Goal: Task Accomplishment & Management: Use online tool/utility

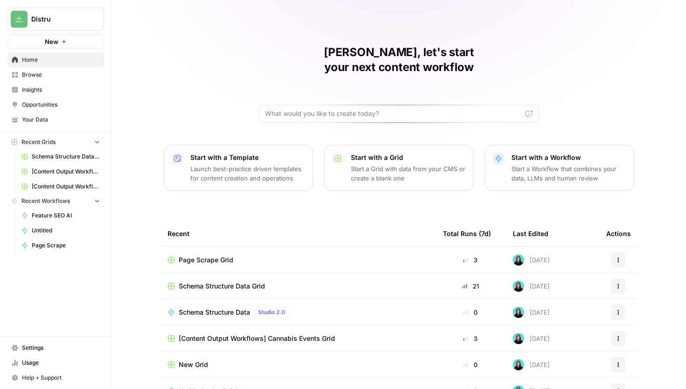
click at [236, 281] on span "Schema Structure Data Grid" at bounding box center [222, 285] width 86 height 9
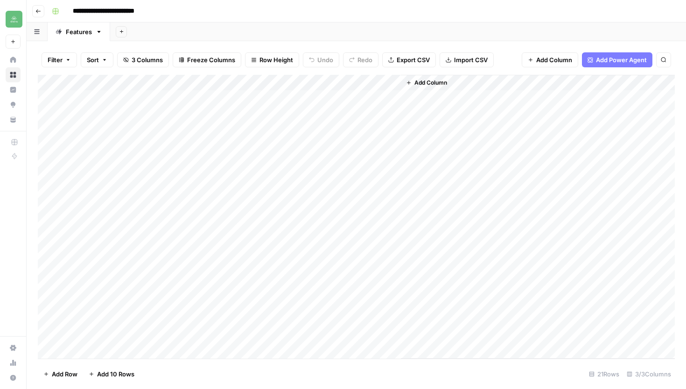
click at [411, 83] on icon "button" at bounding box center [409, 83] width 6 height 6
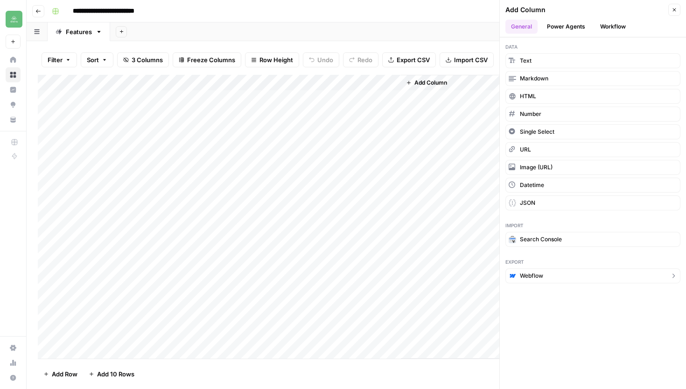
click at [543, 278] on span "Webflow" at bounding box center [531, 275] width 23 height 8
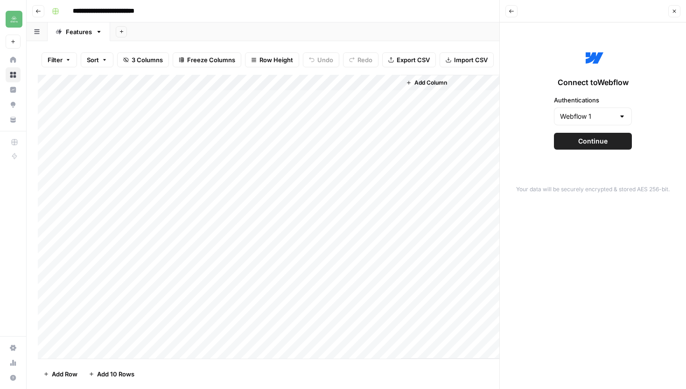
click at [602, 139] on span "Continue" at bounding box center [593, 140] width 29 height 9
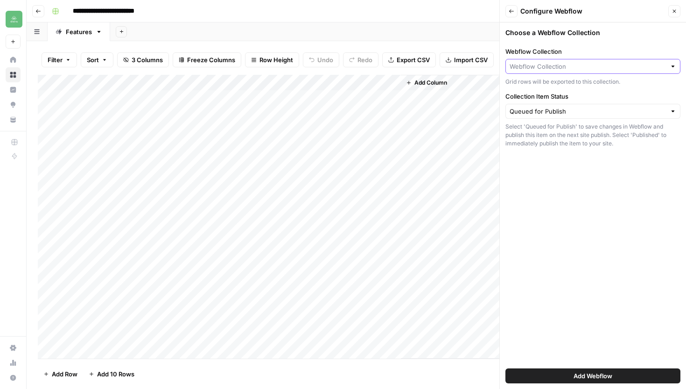
click at [637, 70] on input "Webflow Collection" at bounding box center [588, 66] width 156 height 9
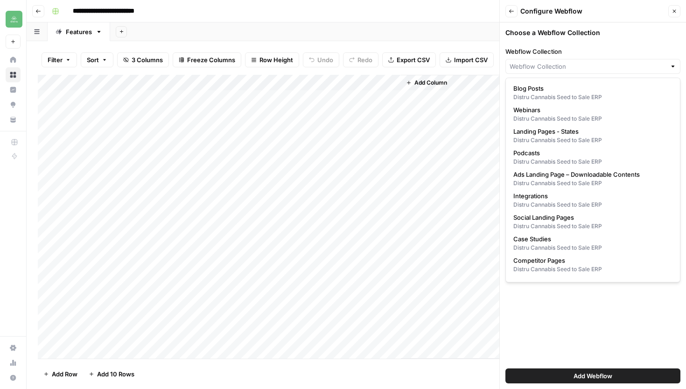
click at [672, 10] on icon "button" at bounding box center [675, 11] width 6 height 6
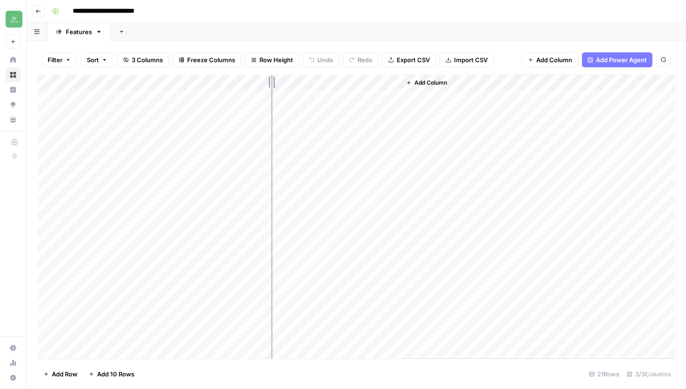
drag, startPoint x: 205, startPoint y: 80, endPoint x: 271, endPoint y: 81, distance: 65.9
click at [271, 81] on div "Add Column" at bounding box center [356, 216] width 637 height 283
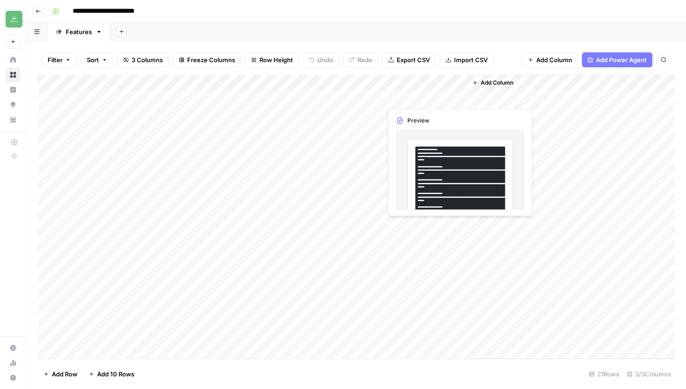
click at [435, 102] on div "Add Column" at bounding box center [356, 216] width 637 height 283
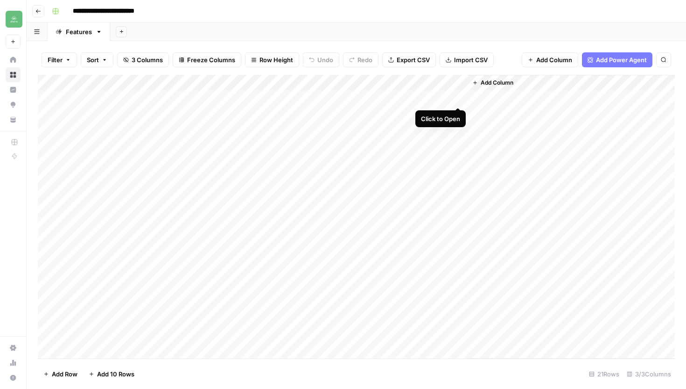
click at [457, 99] on div "Add Column" at bounding box center [356, 216] width 637 height 283
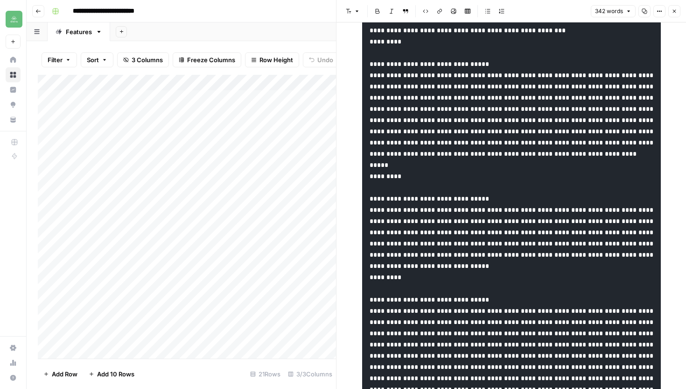
scroll to position [371, 0]
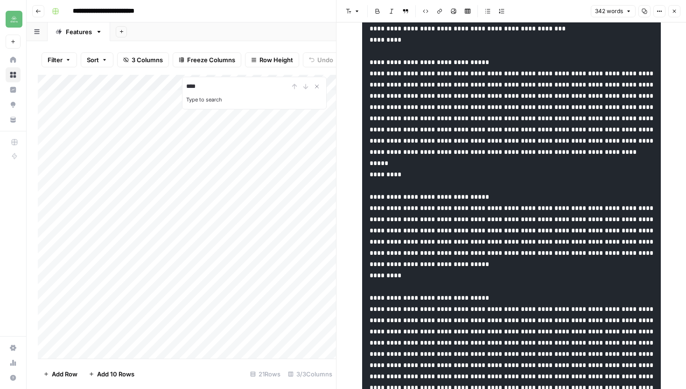
type input "****"
click at [580, 178] on pre at bounding box center [511, 213] width 299 height 1087
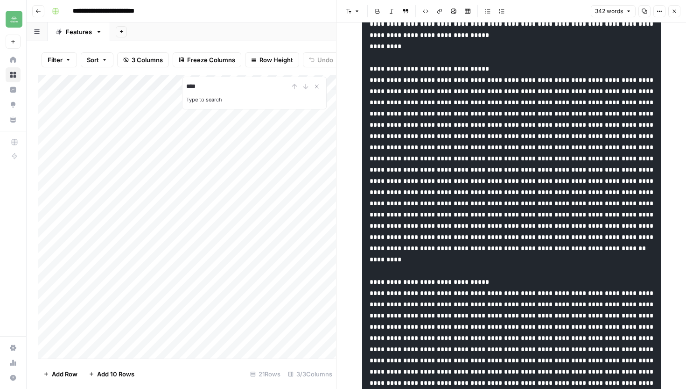
scroll to position [621, 0]
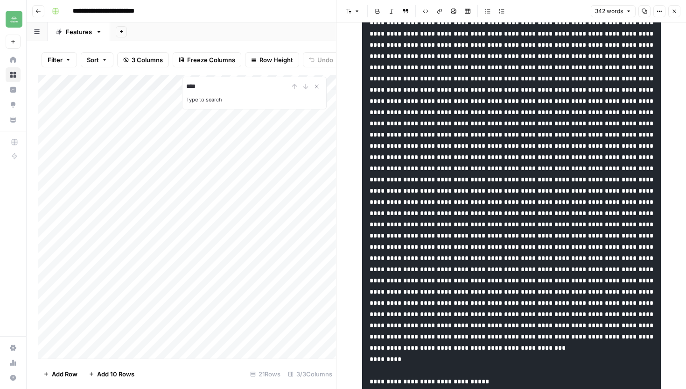
scroll to position [0, 0]
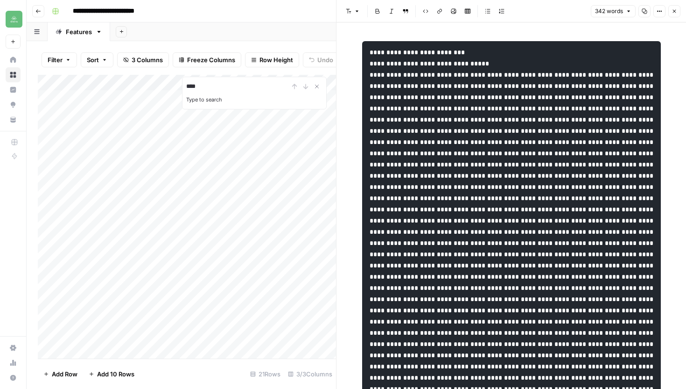
click at [644, 11] on icon "button" at bounding box center [645, 11] width 6 height 6
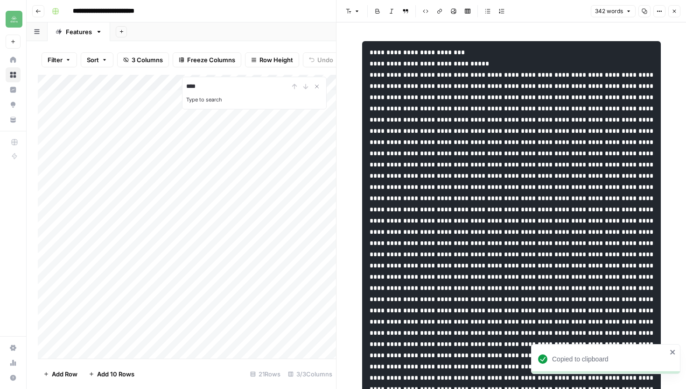
click at [676, 11] on icon "button" at bounding box center [675, 11] width 6 height 6
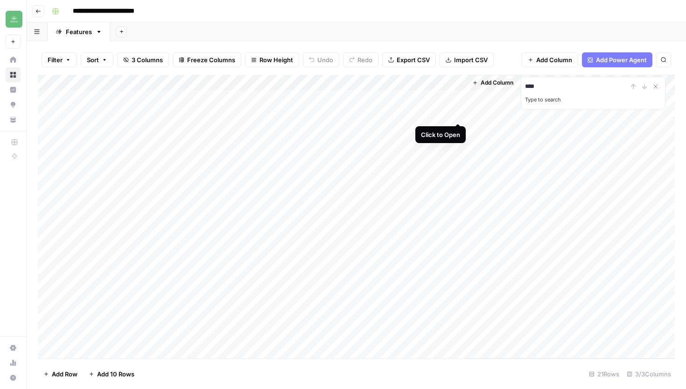
click at [459, 114] on div "Add Column" at bounding box center [356, 216] width 637 height 283
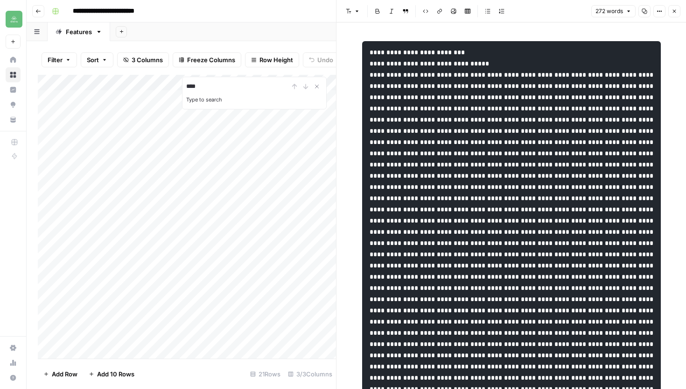
click at [643, 12] on icon "button" at bounding box center [645, 11] width 6 height 6
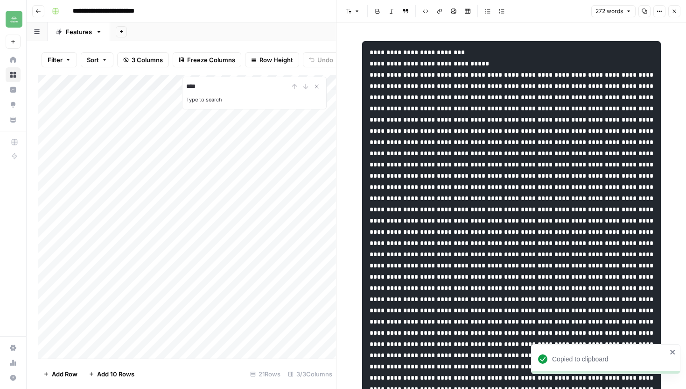
click at [675, 12] on icon "button" at bounding box center [675, 11] width 6 height 6
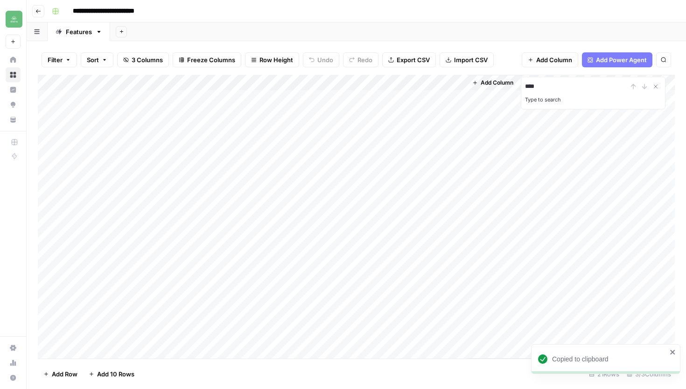
click at [441, 133] on div "Add Column" at bounding box center [356, 216] width 637 height 283
click at [460, 130] on div "Add Column" at bounding box center [356, 216] width 637 height 283
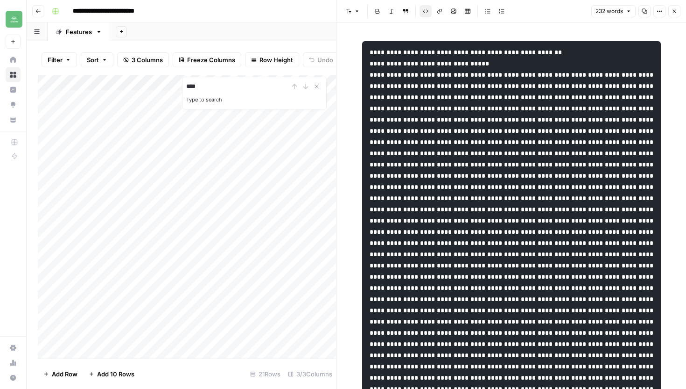
click at [643, 14] on button "Copy" at bounding box center [645, 11] width 12 height 12
click at [674, 14] on button "Close" at bounding box center [675, 11] width 12 height 12
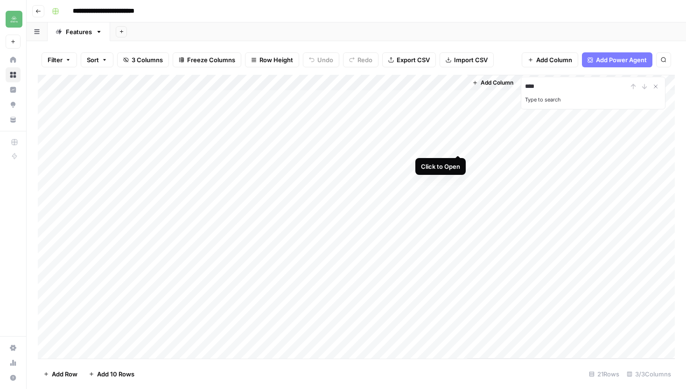
click at [460, 145] on div "Add Column" at bounding box center [356, 216] width 637 height 283
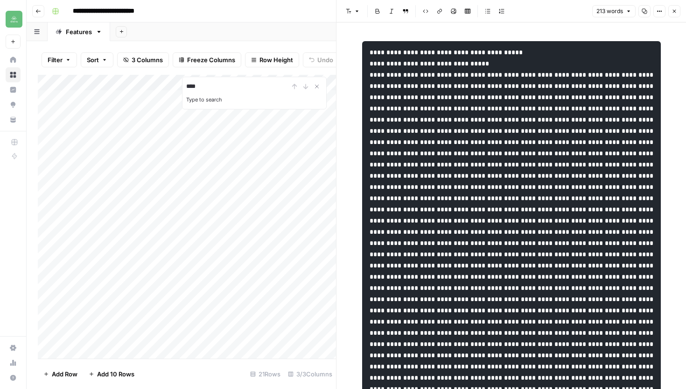
click at [645, 13] on icon "button" at bounding box center [645, 11] width 6 height 6
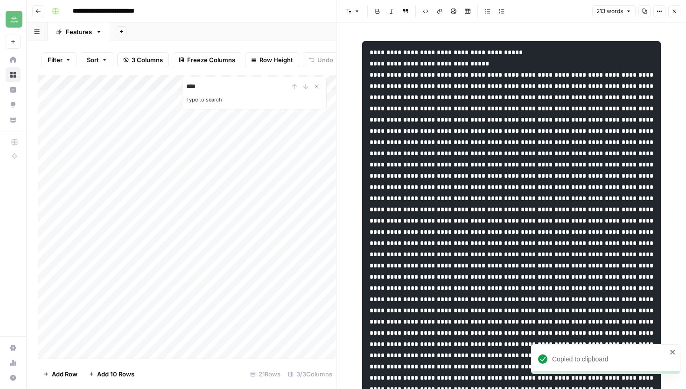
click at [679, 11] on button "Close" at bounding box center [675, 11] width 12 height 12
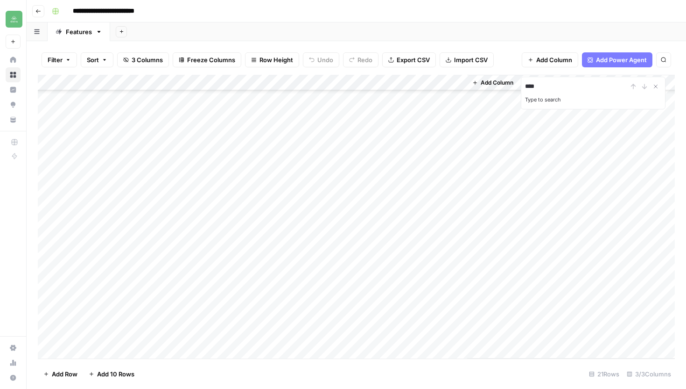
scroll to position [81, 0]
click at [458, 303] on div "Add Column" at bounding box center [356, 216] width 637 height 283
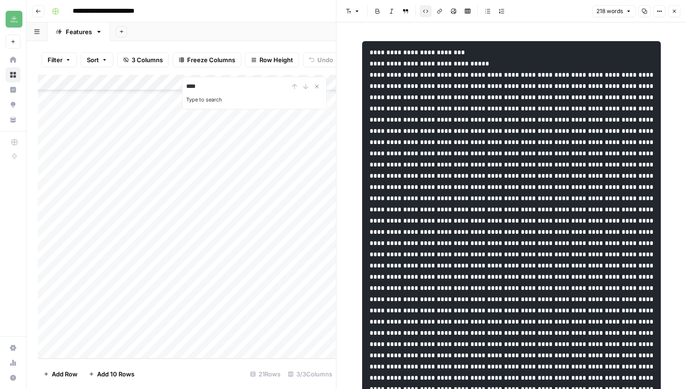
click at [644, 11] on icon "button" at bounding box center [645, 11] width 6 height 6
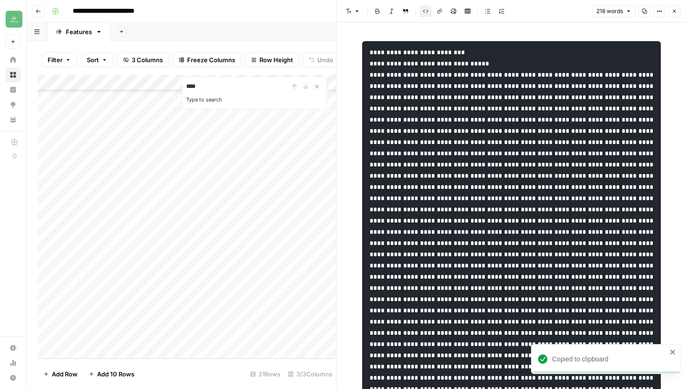
click at [678, 11] on button "Close" at bounding box center [675, 11] width 12 height 12
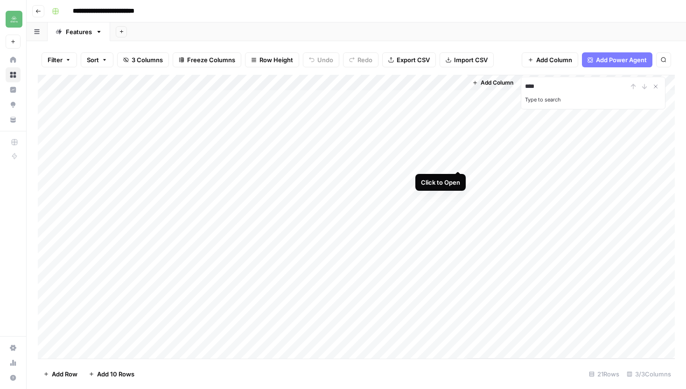
click at [459, 162] on div "Add Column" at bounding box center [356, 216] width 637 height 283
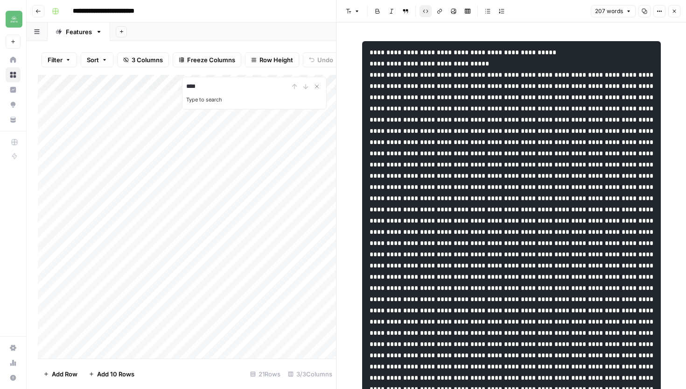
click at [648, 9] on button "Copy" at bounding box center [645, 11] width 12 height 12
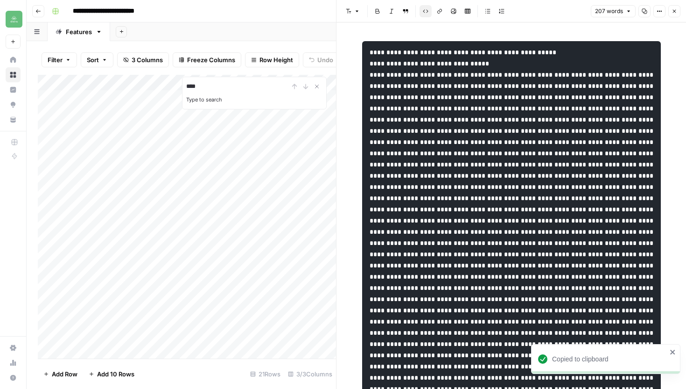
click at [675, 12] on icon "button" at bounding box center [674, 11] width 3 height 3
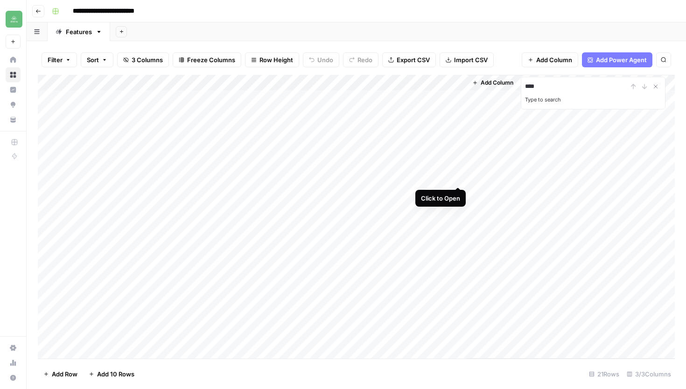
click at [458, 177] on div "Add Column" at bounding box center [356, 216] width 637 height 283
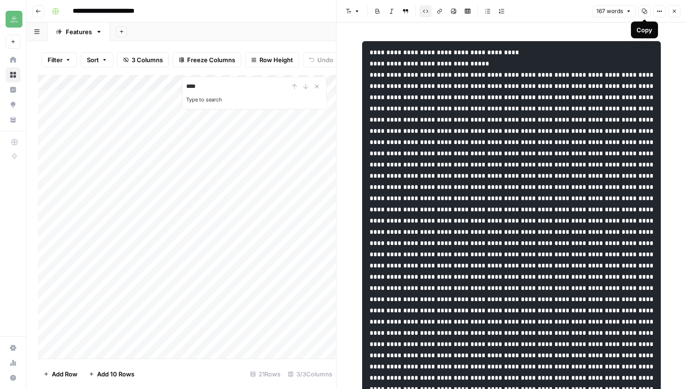
click at [646, 14] on button "Copy" at bounding box center [645, 11] width 12 height 12
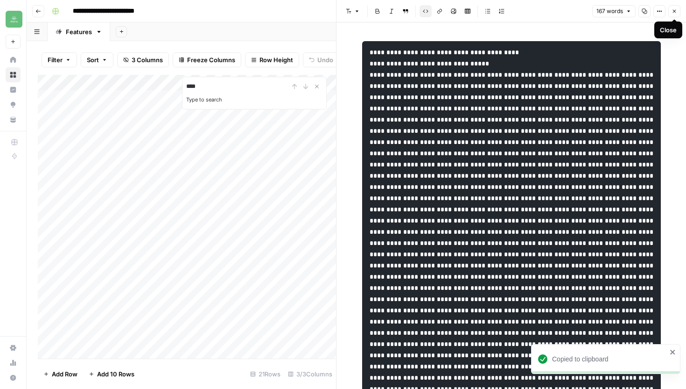
click at [672, 12] on icon "button" at bounding box center [675, 11] width 6 height 6
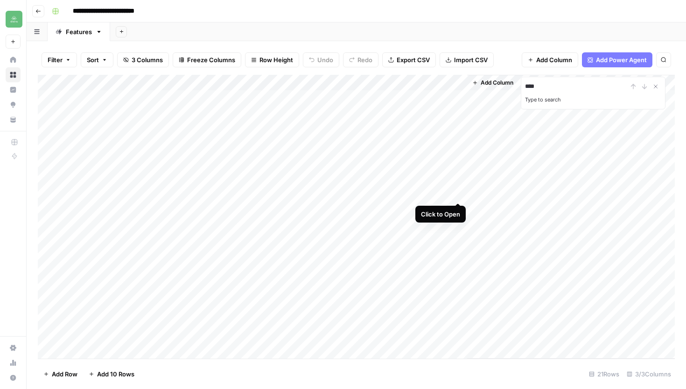
click at [458, 191] on div "Add Column" at bounding box center [356, 216] width 637 height 283
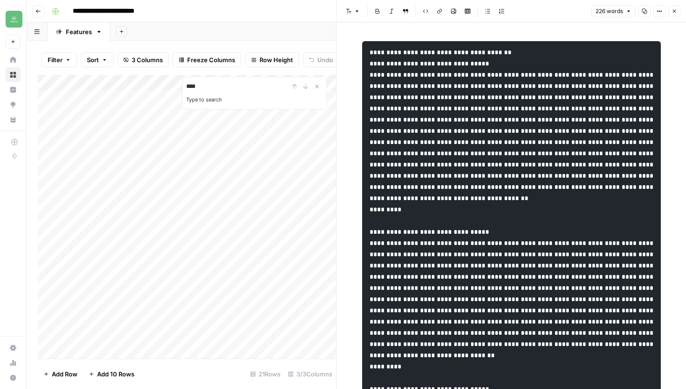
click at [645, 10] on icon "button" at bounding box center [645, 11] width 5 height 5
click at [678, 9] on button "Close" at bounding box center [675, 11] width 12 height 12
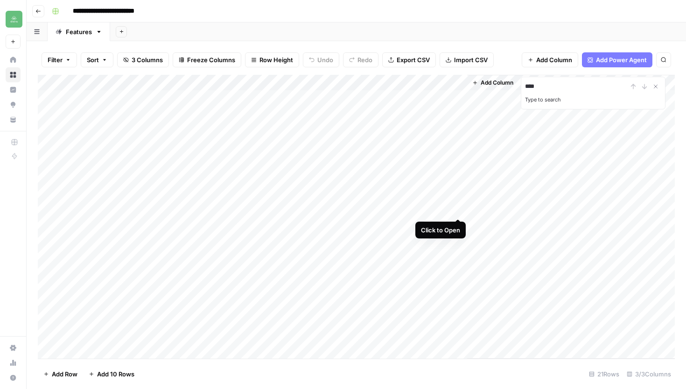
click at [460, 208] on div "Add Column" at bounding box center [356, 216] width 637 height 283
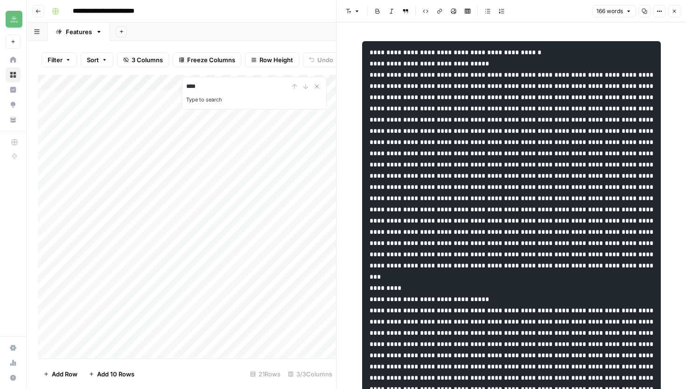
click at [644, 11] on icon "button" at bounding box center [645, 11] width 6 height 6
click at [676, 10] on icon "button" at bounding box center [675, 11] width 6 height 6
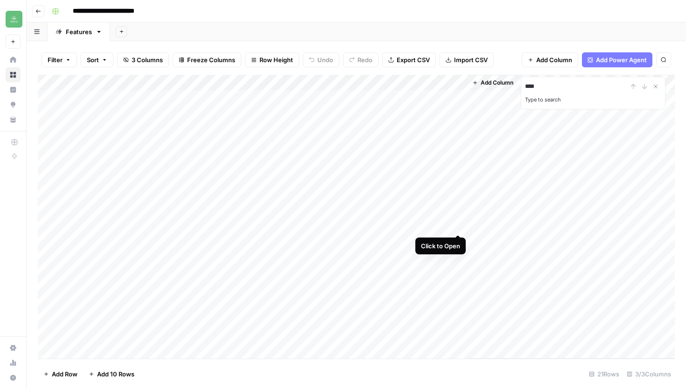
click at [459, 222] on div "Add Column" at bounding box center [356, 216] width 637 height 283
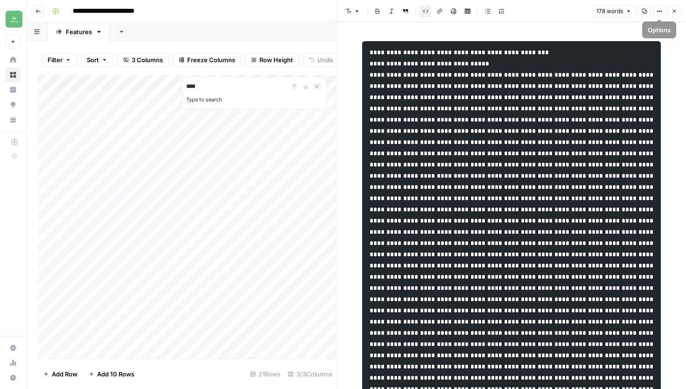
click at [647, 8] on button "Copy" at bounding box center [645, 11] width 12 height 12
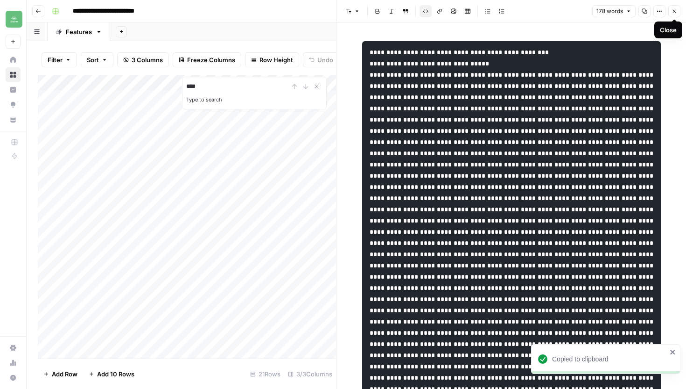
click at [677, 13] on icon "button" at bounding box center [675, 11] width 6 height 6
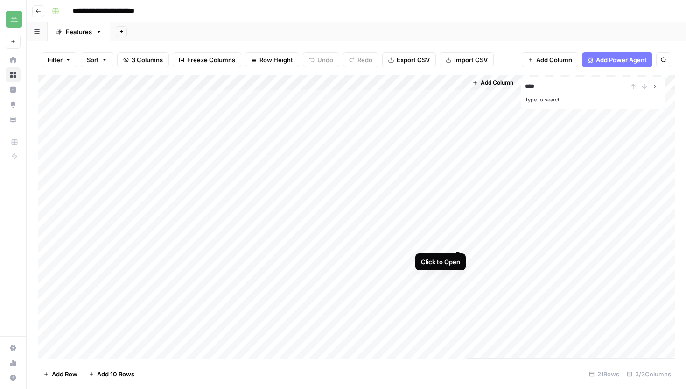
click at [457, 241] on div "Add Column" at bounding box center [356, 216] width 637 height 283
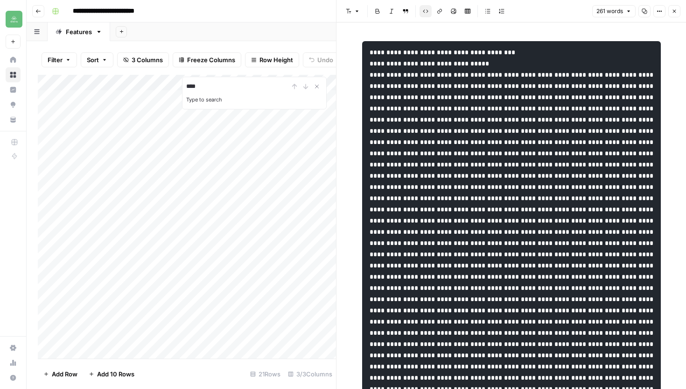
click at [644, 11] on icon "button" at bounding box center [645, 11] width 6 height 6
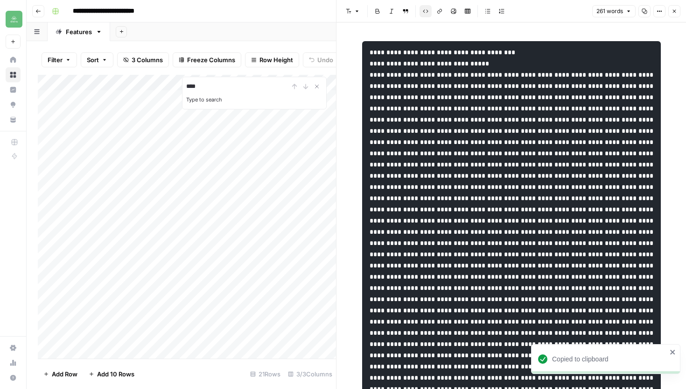
click at [674, 10] on icon "button" at bounding box center [675, 11] width 6 height 6
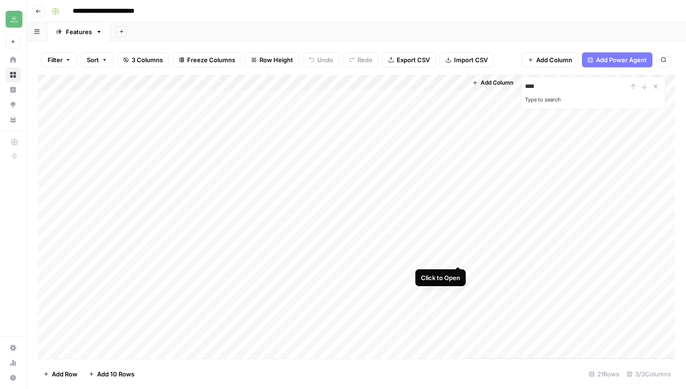
click at [460, 256] on div "Add Column" at bounding box center [356, 216] width 637 height 283
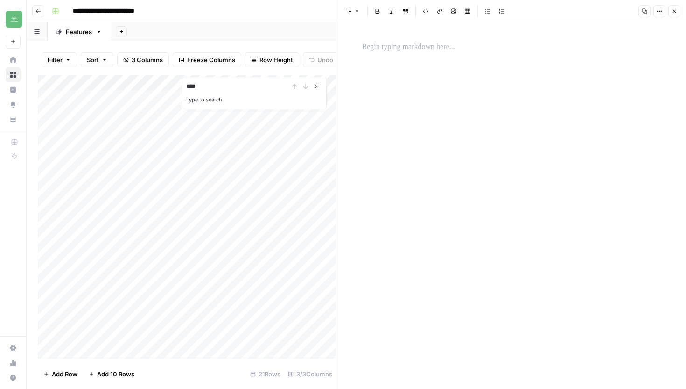
click at [676, 12] on icon "button" at bounding box center [675, 11] width 6 height 6
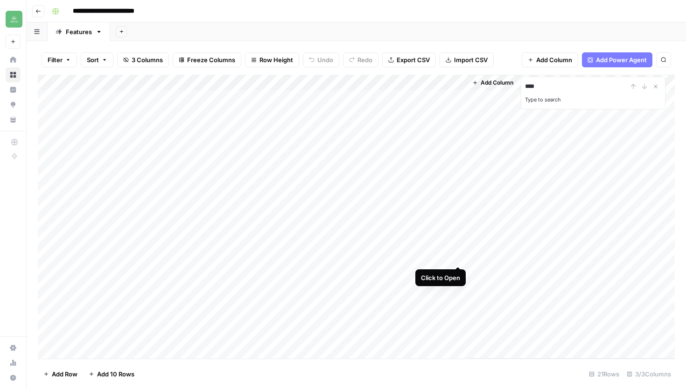
click at [458, 256] on div "Add Column" at bounding box center [356, 216] width 637 height 283
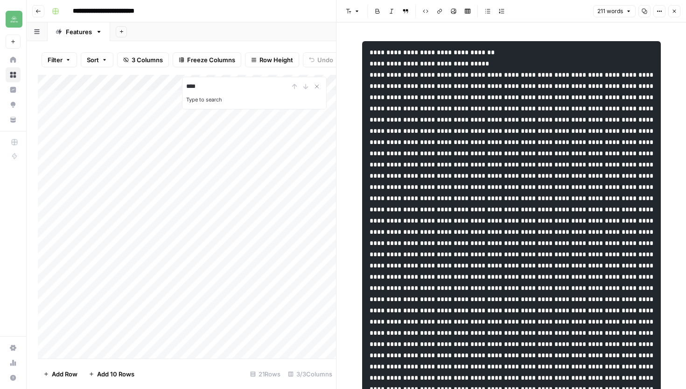
click at [645, 10] on icon "button" at bounding box center [645, 11] width 6 height 6
click at [676, 6] on button "Close" at bounding box center [675, 11] width 12 height 12
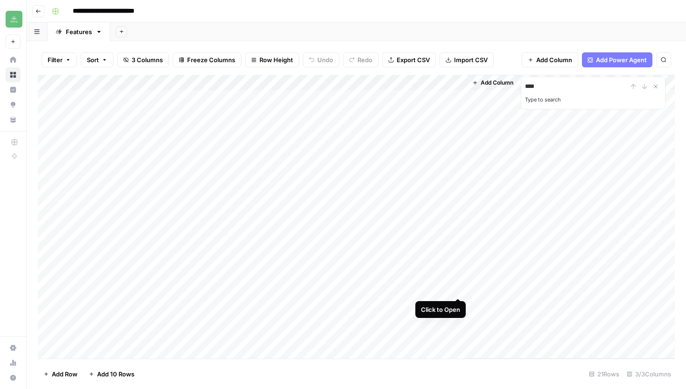
click at [456, 285] on div "Add Column" at bounding box center [356, 216] width 637 height 283
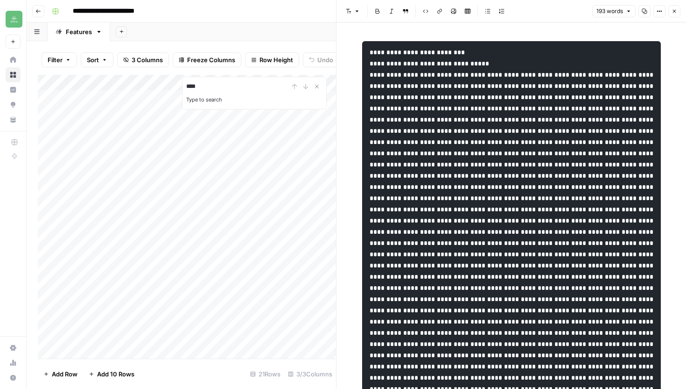
click at [643, 13] on icon "button" at bounding box center [645, 11] width 6 height 6
click at [675, 9] on icon "button" at bounding box center [675, 11] width 6 height 6
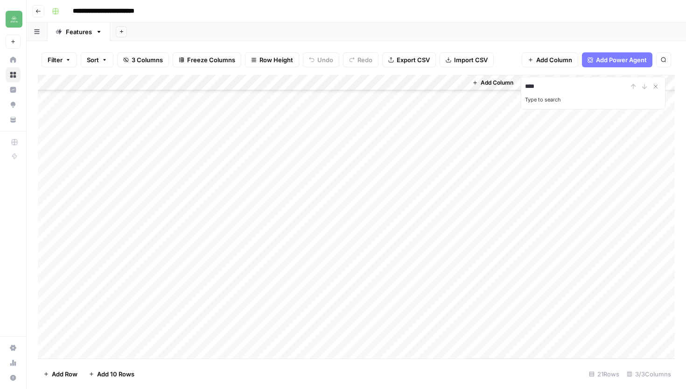
scroll to position [67, 0]
click at [459, 303] on div "Add Column" at bounding box center [356, 216] width 637 height 283
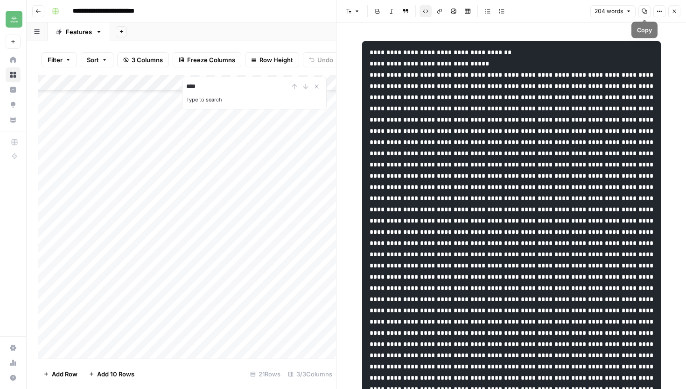
click at [644, 11] on icon "button" at bounding box center [645, 11] width 6 height 6
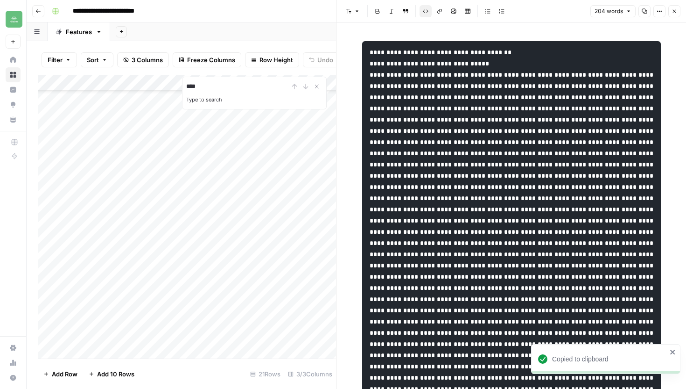
click at [674, 10] on icon "button" at bounding box center [675, 11] width 6 height 6
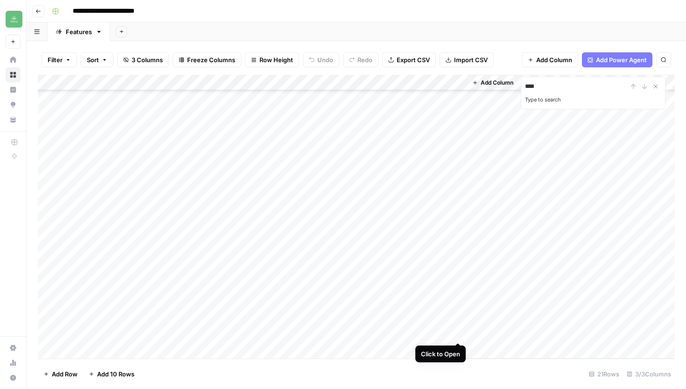
click at [456, 332] on div "Add Column" at bounding box center [356, 216] width 637 height 283
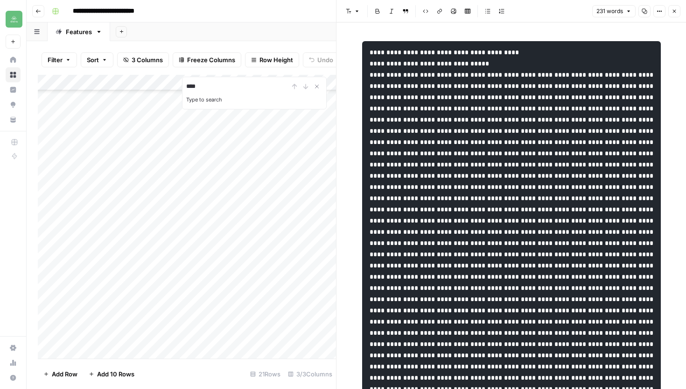
click at [644, 15] on button "Copy" at bounding box center [645, 11] width 12 height 12
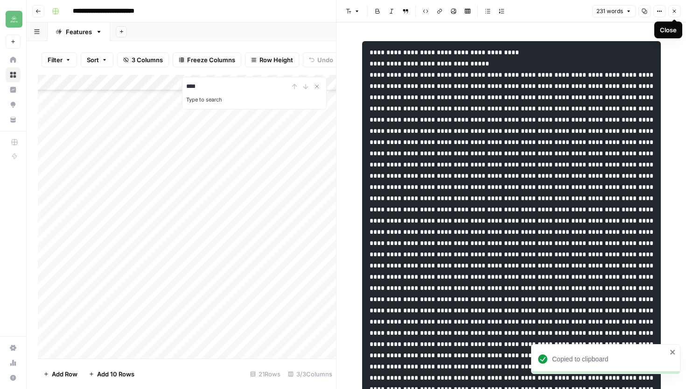
click at [674, 12] on icon "button" at bounding box center [675, 11] width 6 height 6
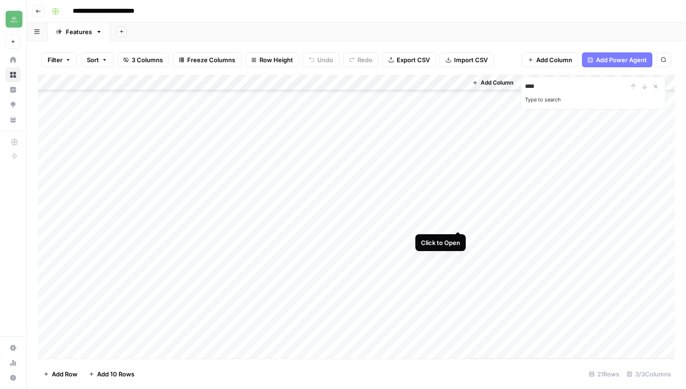
click at [458, 222] on div "Add Column" at bounding box center [356, 216] width 637 height 283
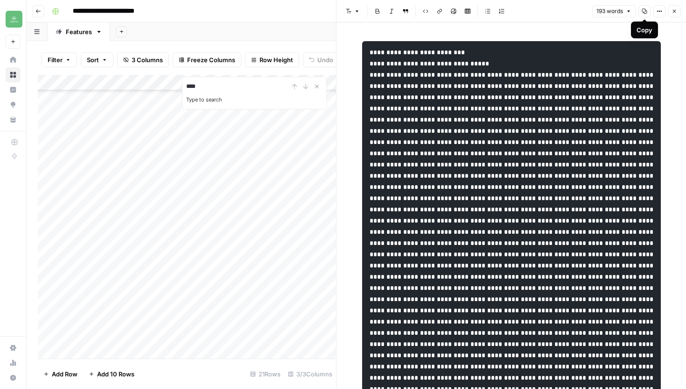
click at [645, 12] on icon "button" at bounding box center [645, 11] width 5 height 5
click at [674, 12] on icon "button" at bounding box center [675, 11] width 6 height 6
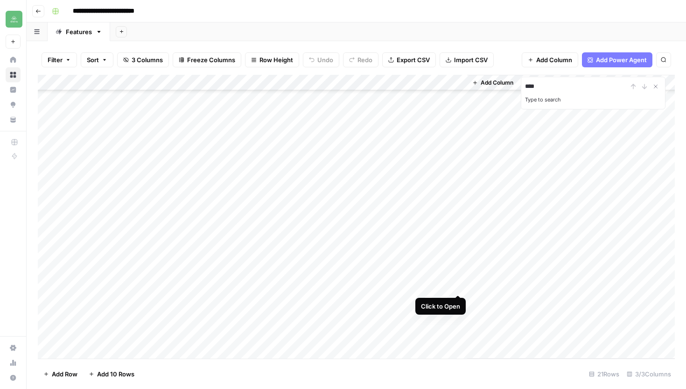
click at [459, 284] on div "Add Column" at bounding box center [356, 216] width 637 height 283
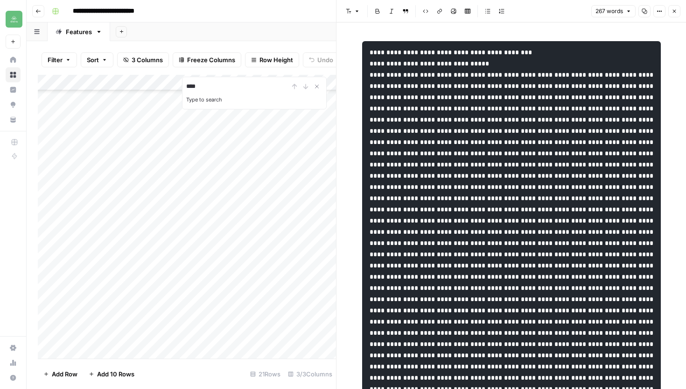
click at [644, 10] on icon "button" at bounding box center [645, 11] width 6 height 6
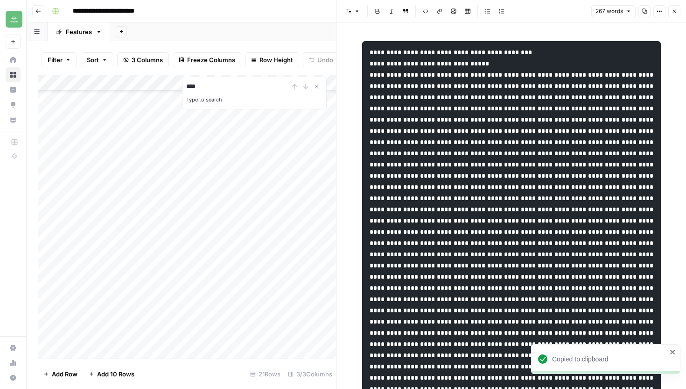
click at [673, 12] on icon "button" at bounding box center [675, 11] width 6 height 6
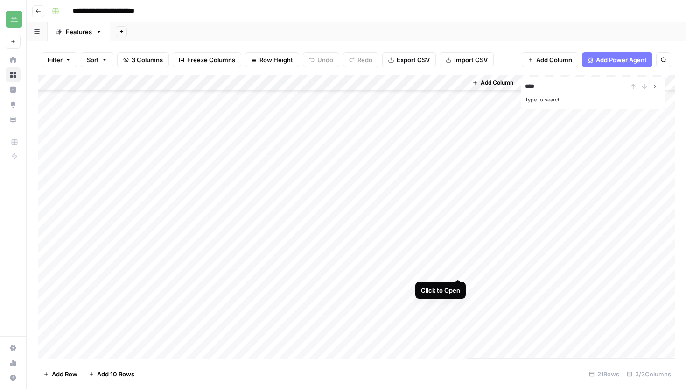
click at [460, 269] on div "Add Column" at bounding box center [356, 216] width 637 height 283
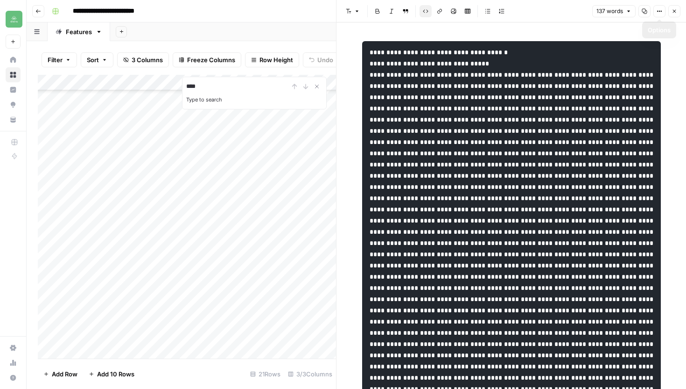
click at [644, 12] on icon "button" at bounding box center [645, 11] width 5 height 5
click at [679, 11] on button "Close" at bounding box center [675, 11] width 12 height 12
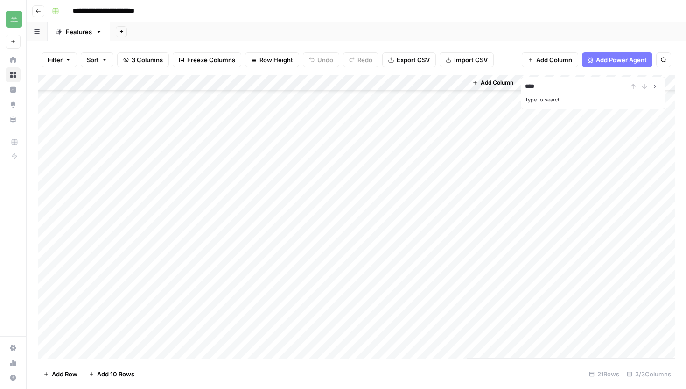
scroll to position [81, 0]
click at [457, 239] on div "Add Column" at bounding box center [356, 216] width 637 height 283
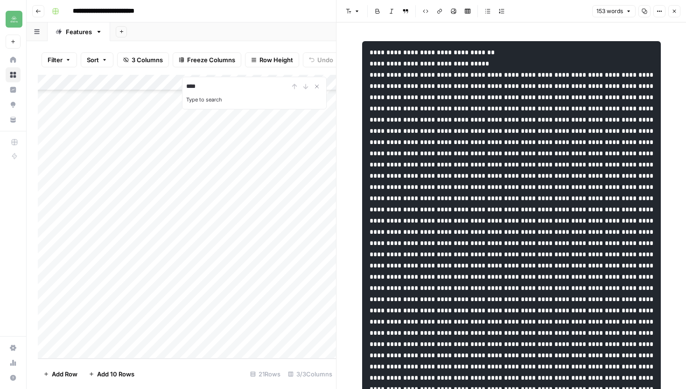
click at [645, 12] on icon "button" at bounding box center [645, 11] width 6 height 6
click at [675, 10] on icon "button" at bounding box center [675, 11] width 6 height 6
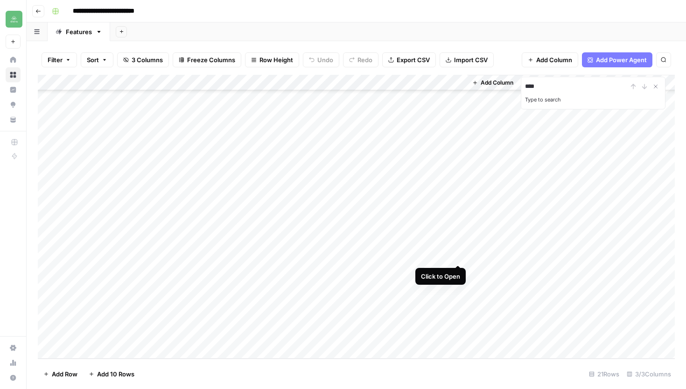
click at [460, 255] on div "Add Column" at bounding box center [356, 216] width 637 height 283
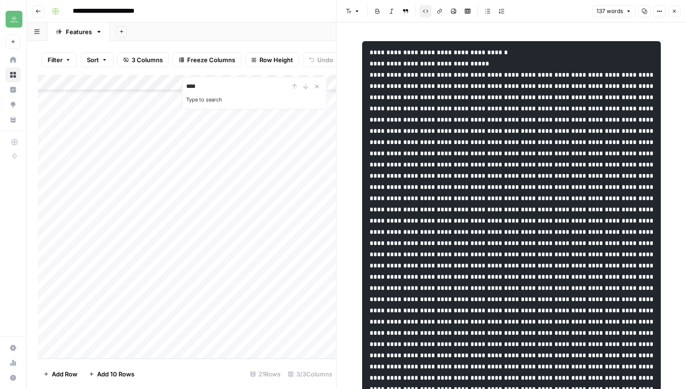
click at [670, 10] on button "Close" at bounding box center [675, 11] width 12 height 12
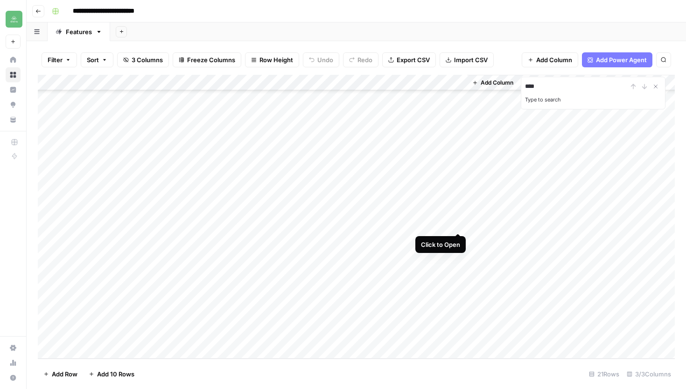
click at [457, 222] on div "Add Column" at bounding box center [356, 216] width 637 height 283
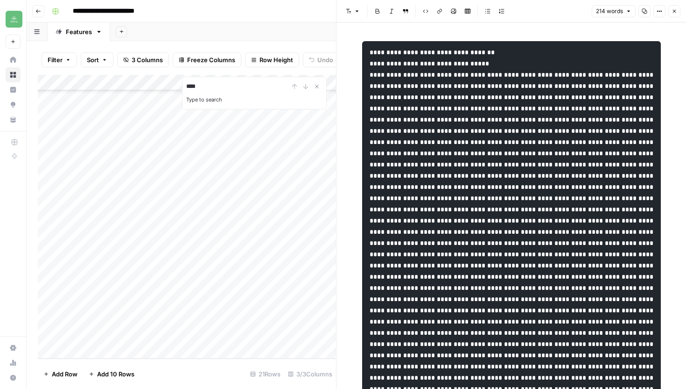
click at [644, 13] on icon "button" at bounding box center [645, 11] width 6 height 6
click at [679, 7] on button "Close" at bounding box center [675, 11] width 12 height 12
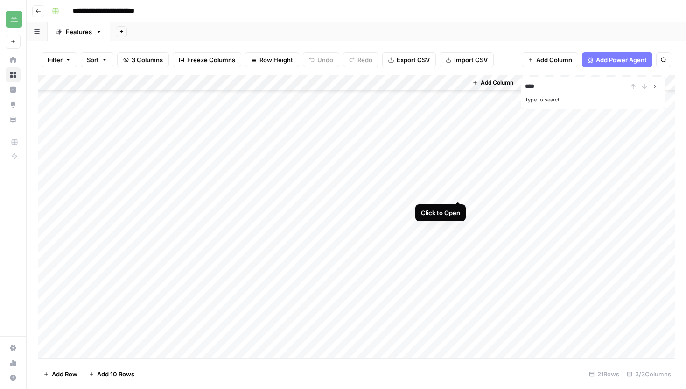
click at [456, 191] on div "Add Column" at bounding box center [356, 216] width 637 height 283
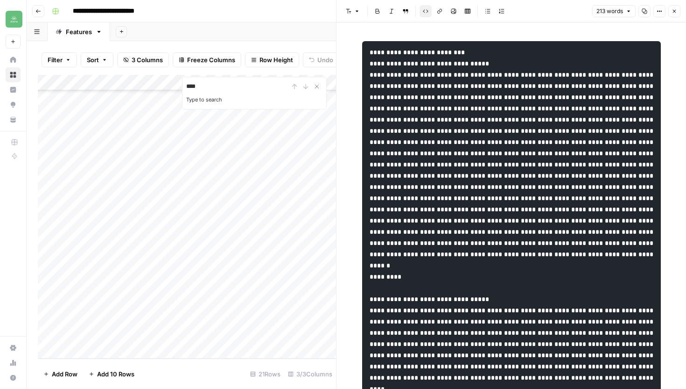
click at [643, 8] on button "Copy" at bounding box center [645, 11] width 12 height 12
click at [678, 10] on button "Close" at bounding box center [675, 11] width 12 height 12
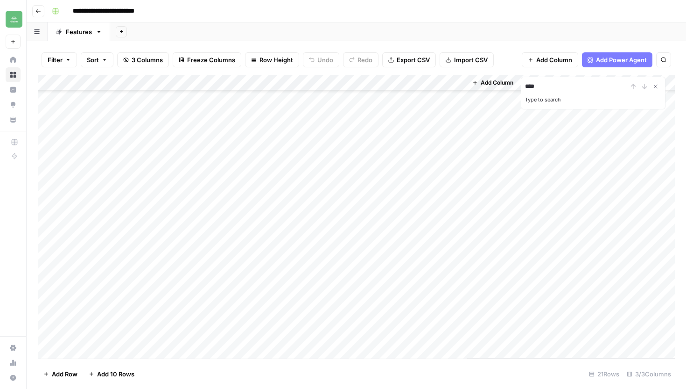
scroll to position [81, 0]
click at [187, 332] on div "Add Column" at bounding box center [356, 216] width 637 height 283
type textarea "**********"
click at [373, 334] on div "Add Column" at bounding box center [356, 216] width 637 height 283
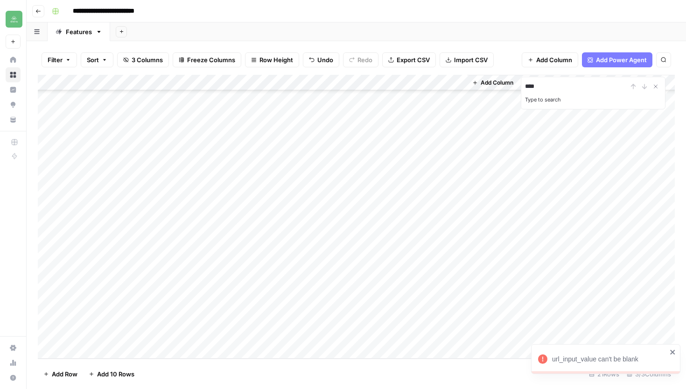
click at [373, 334] on div "Add Column" at bounding box center [356, 216] width 637 height 283
click at [375, 334] on div "Add Column" at bounding box center [356, 216] width 637 height 283
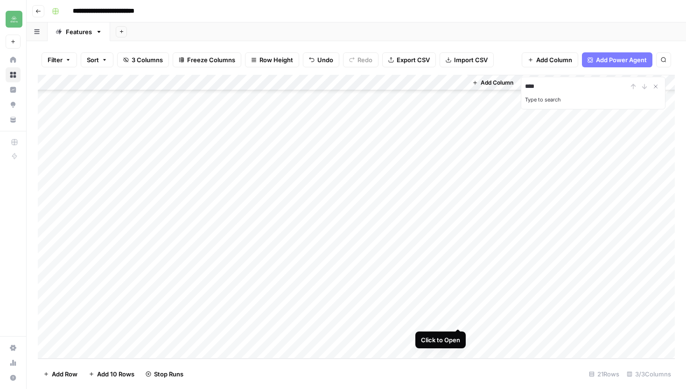
click at [460, 319] on div "Add Column" at bounding box center [356, 216] width 637 height 283
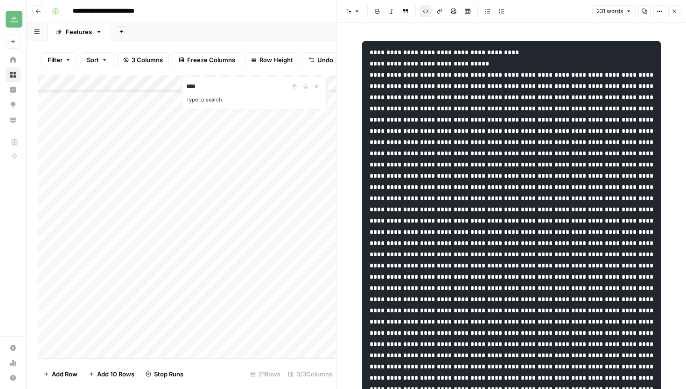
click at [679, 12] on button "Close" at bounding box center [675, 11] width 12 height 12
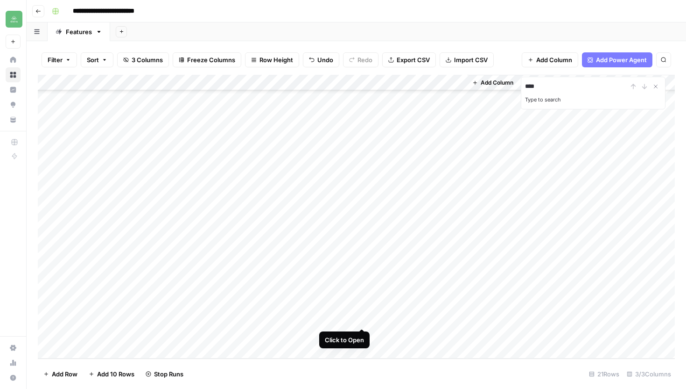
click at [363, 318] on div "Add Column" at bounding box center [356, 216] width 637 height 283
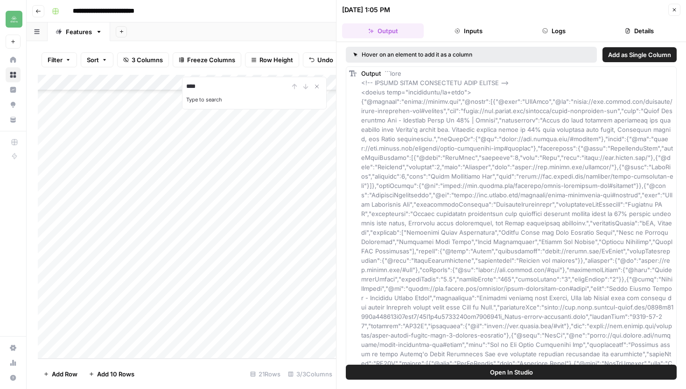
click at [643, 31] on button "Details" at bounding box center [640, 30] width 82 height 15
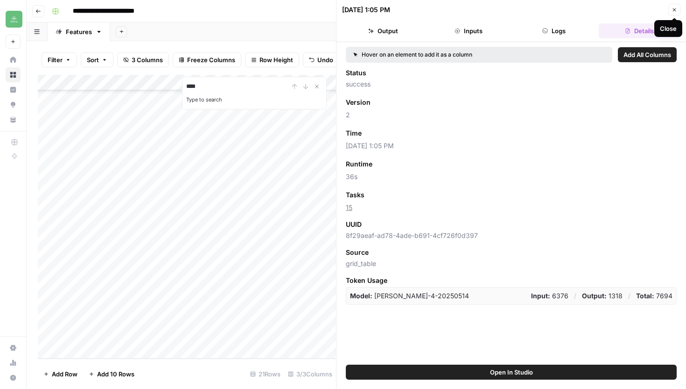
click at [674, 8] on icon "button" at bounding box center [675, 10] width 6 height 6
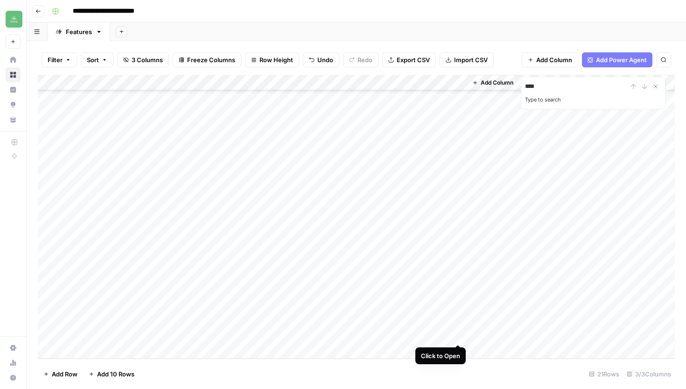
click at [455, 335] on div "Add Column" at bounding box center [356, 216] width 637 height 283
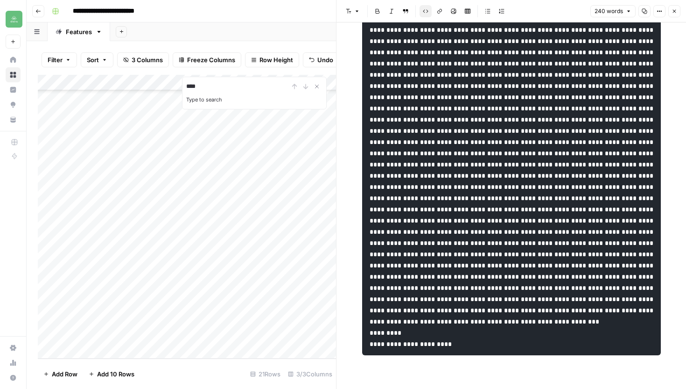
scroll to position [441, 0]
click at [644, 10] on icon "button" at bounding box center [645, 11] width 6 height 6
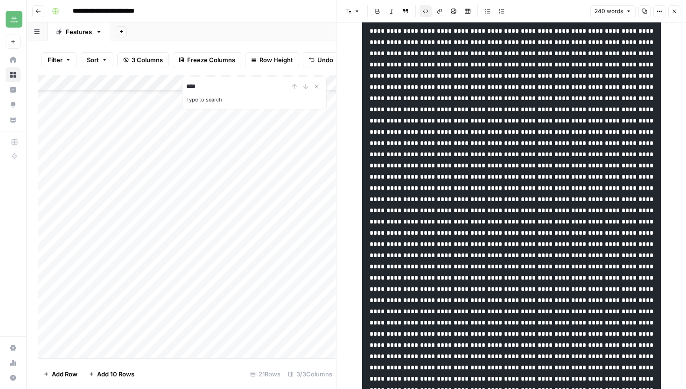
scroll to position [0, 0]
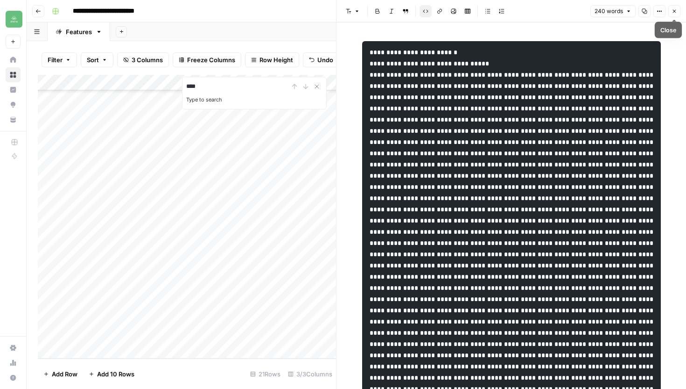
click at [675, 12] on icon "button" at bounding box center [674, 11] width 3 height 3
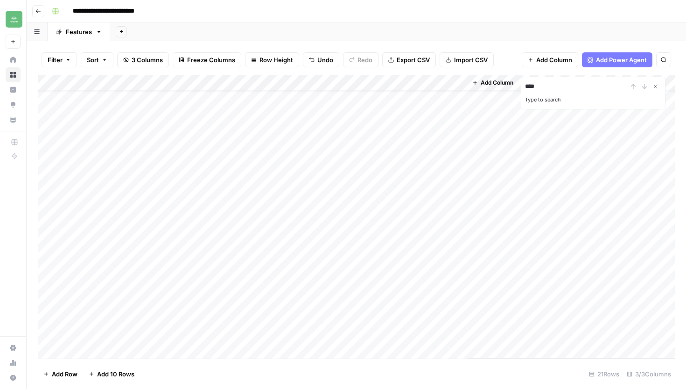
scroll to position [81, 0]
click at [177, 347] on div "Add Column" at bounding box center [356, 216] width 637 height 283
paste textarea "**********"
type textarea "**********"
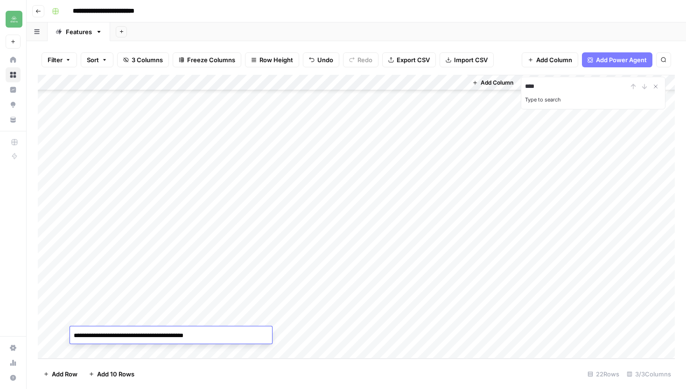
click at [320, 332] on div "Add Column" at bounding box center [356, 216] width 637 height 283
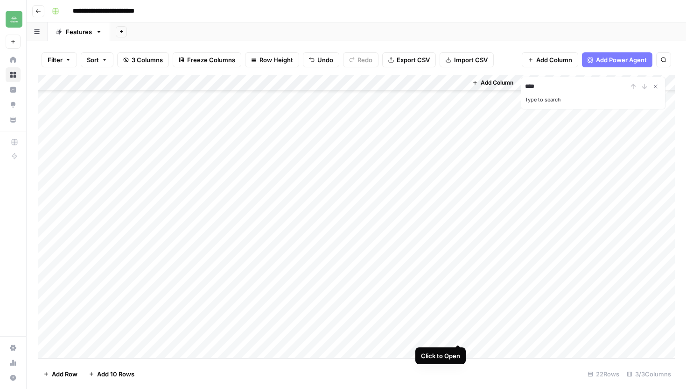
click at [459, 334] on div "Add Column" at bounding box center [356, 216] width 637 height 283
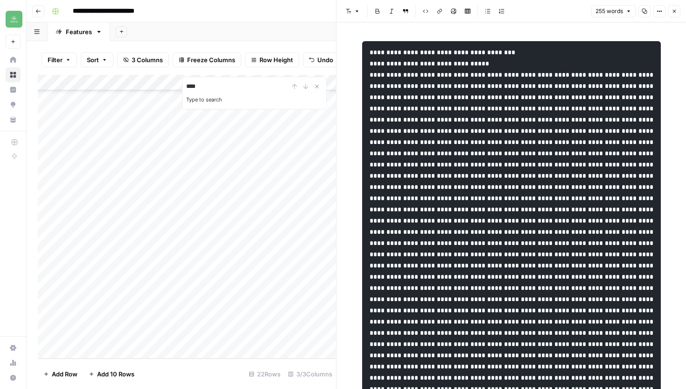
click at [642, 11] on icon "button" at bounding box center [645, 11] width 6 height 6
click at [675, 10] on icon "button" at bounding box center [675, 11] width 6 height 6
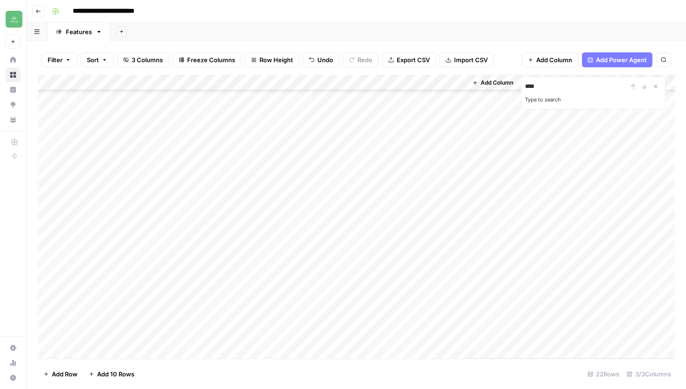
scroll to position [97, 0]
click at [182, 353] on div "Add Column" at bounding box center [356, 216] width 637 height 283
click at [177, 336] on textarea at bounding box center [171, 335] width 202 height 13
type textarea "**********"
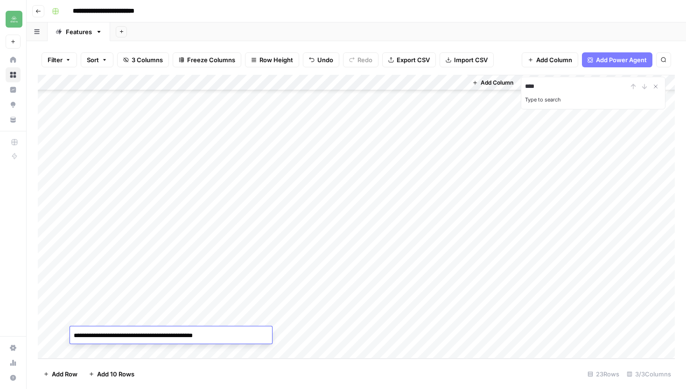
click at [318, 334] on div "Add Column" at bounding box center [356, 216] width 637 height 283
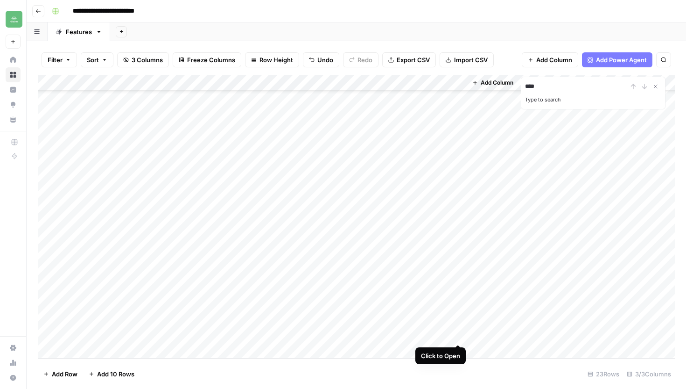
click at [459, 336] on div "Add Column" at bounding box center [356, 216] width 637 height 283
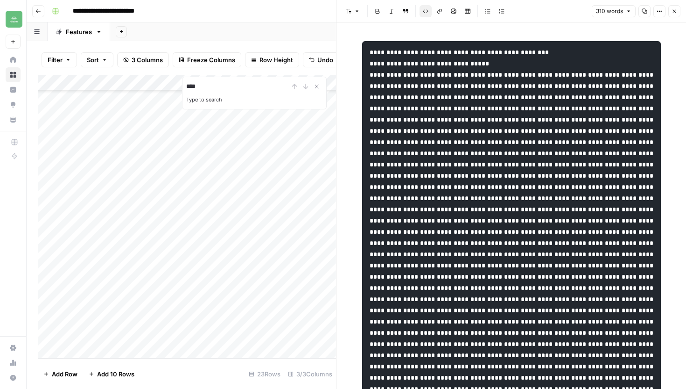
click at [643, 11] on icon "button" at bounding box center [645, 11] width 6 height 6
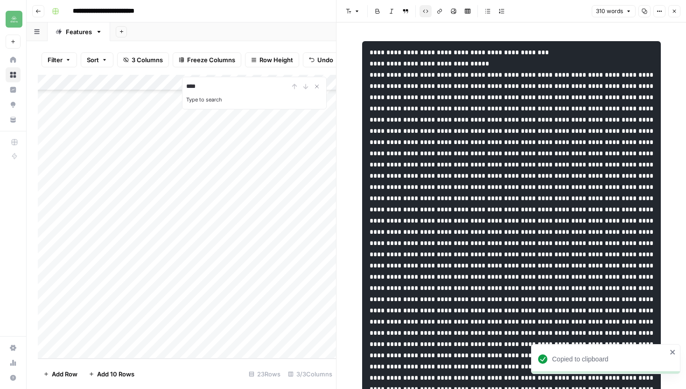
click at [677, 14] on icon "button" at bounding box center [675, 11] width 6 height 6
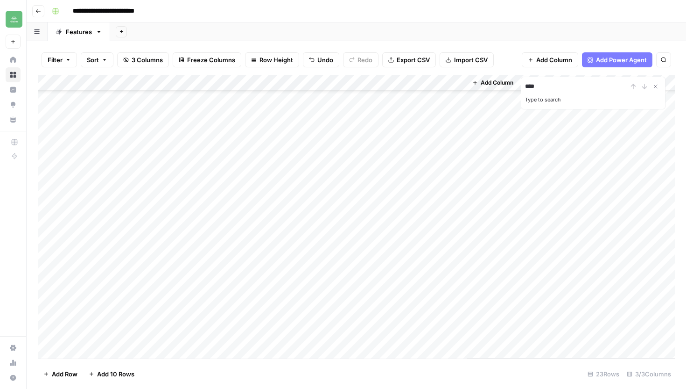
scroll to position [113, 0]
click at [170, 347] on div "Add Column" at bounding box center [356, 216] width 637 height 283
paste textarea "**********"
type textarea "**********"
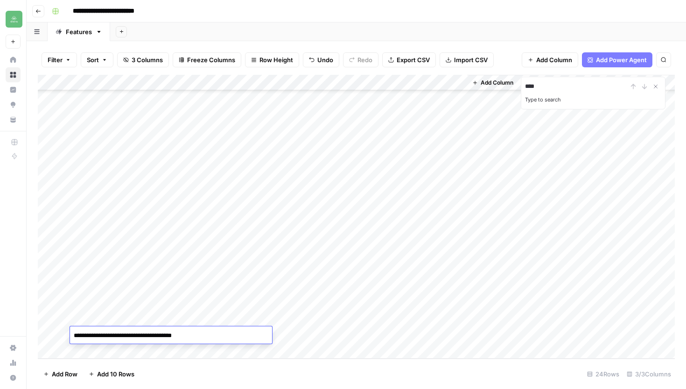
click at [327, 334] on div "Add Column" at bounding box center [356, 216] width 637 height 283
click at [122, 350] on div "Add Column" at bounding box center [356, 216] width 637 height 283
click at [157, 335] on textarea at bounding box center [171, 335] width 202 height 13
type textarea "**********"
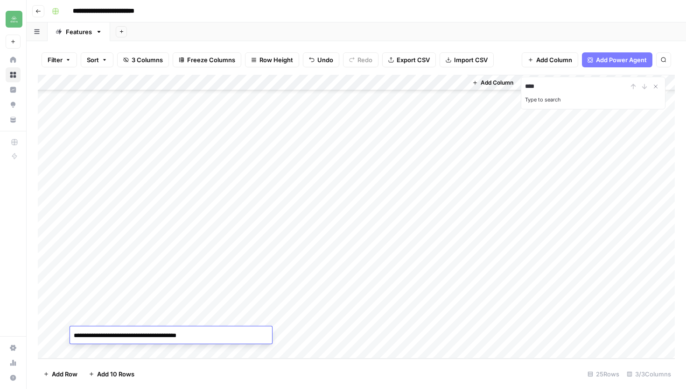
click at [330, 337] on div "Add Column" at bounding box center [356, 216] width 637 height 283
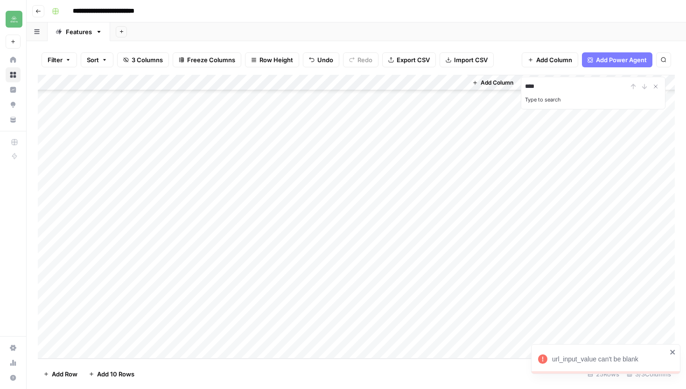
click at [674, 348] on icon "close" at bounding box center [673, 351] width 7 height 7
click at [328, 333] on div "Add Column" at bounding box center [356, 216] width 637 height 283
click at [456, 319] on div "Add Column" at bounding box center [356, 216] width 637 height 283
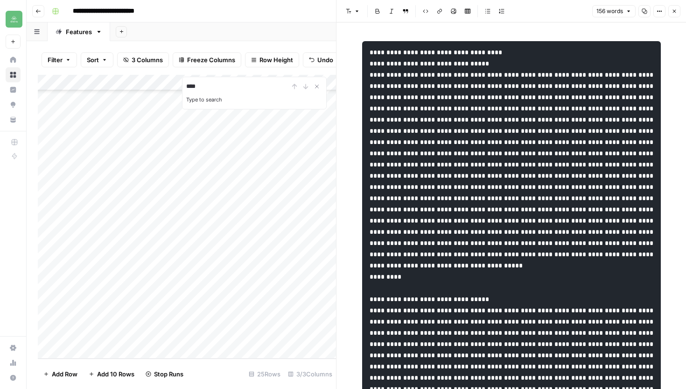
click at [646, 9] on icon "button" at bounding box center [645, 11] width 6 height 6
click at [676, 9] on icon "button" at bounding box center [675, 11] width 6 height 6
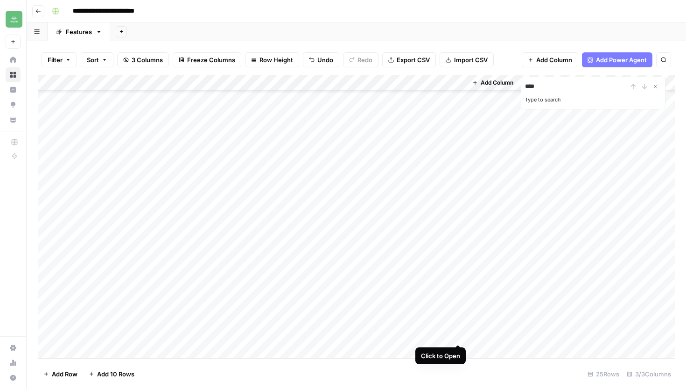
click at [460, 331] on div "Add Column" at bounding box center [356, 216] width 637 height 283
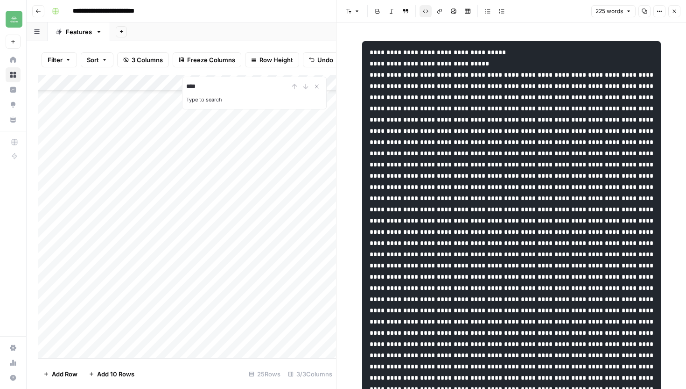
click at [648, 13] on button "Copy" at bounding box center [645, 11] width 12 height 12
click at [674, 13] on icon "button" at bounding box center [675, 11] width 6 height 6
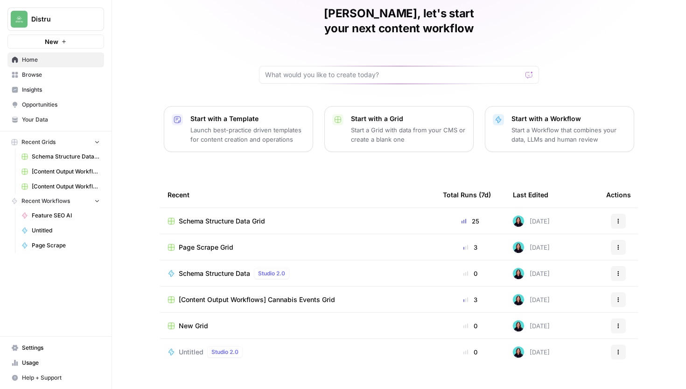
scroll to position [41, 0]
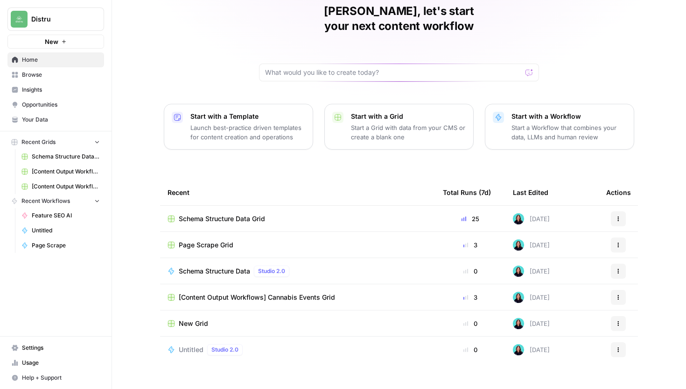
click at [256, 214] on span "Schema Structure Data Grid" at bounding box center [222, 218] width 86 height 9
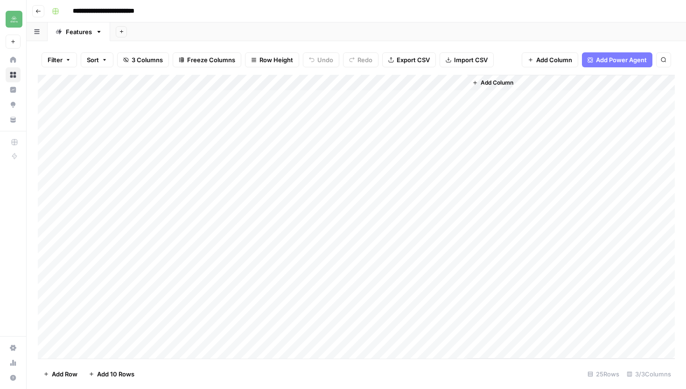
click at [34, 5] on button "Go back" at bounding box center [38, 11] width 12 height 12
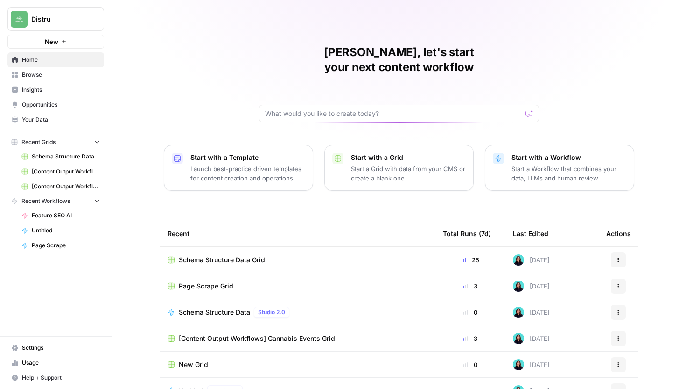
click at [59, 78] on span "Browse" at bounding box center [61, 75] width 78 height 8
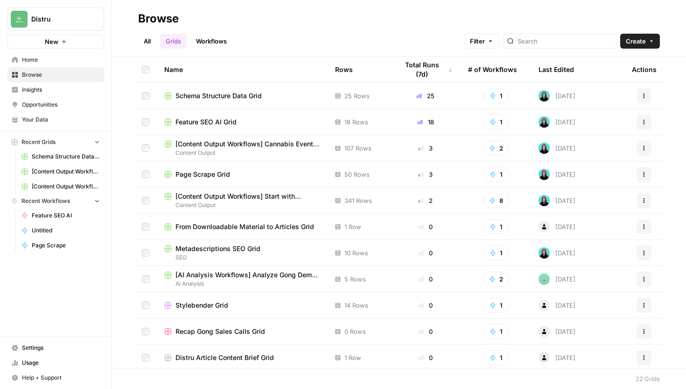
click at [219, 45] on link "Workflows" at bounding box center [212, 41] width 42 height 15
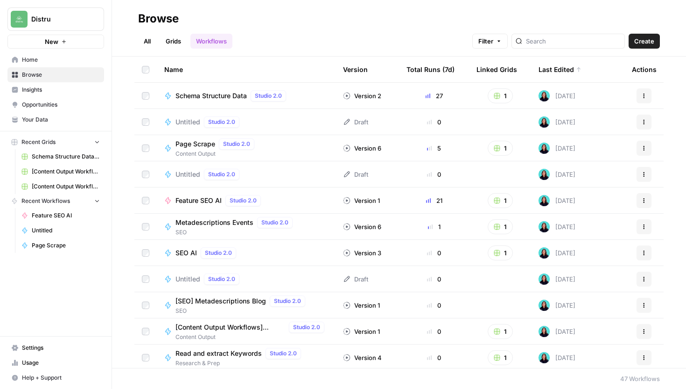
click at [233, 92] on span "Schema Structure Data" at bounding box center [211, 95] width 71 height 9
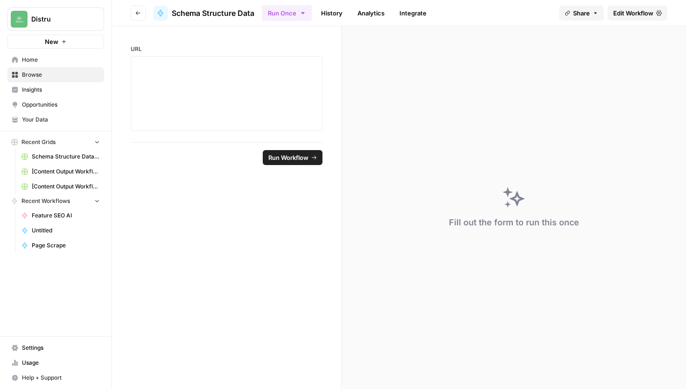
click at [624, 17] on link "Edit Workflow" at bounding box center [638, 13] width 60 height 15
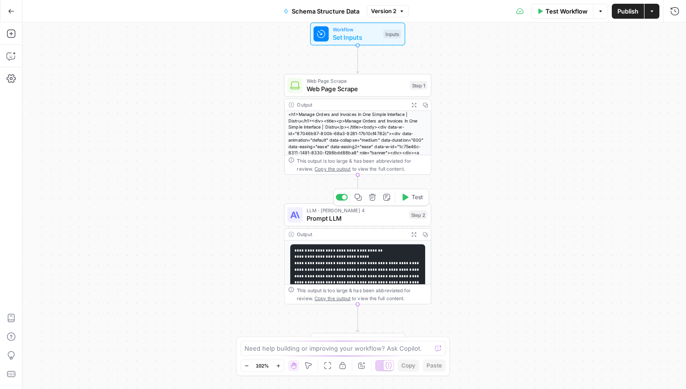
click at [354, 218] on span "Prompt LLM" at bounding box center [356, 217] width 99 height 9
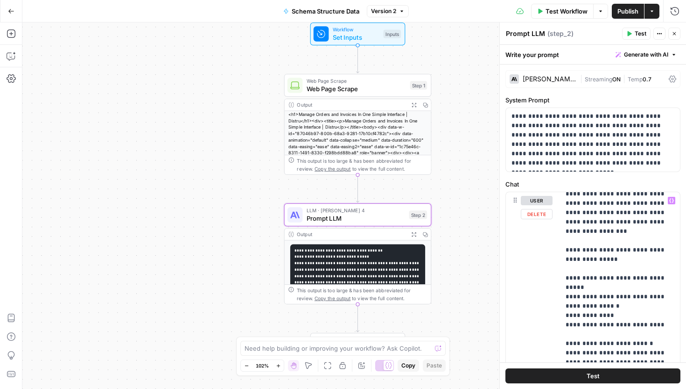
scroll to position [184, 0]
click at [567, 240] on p "**********" at bounding box center [620, 375] width 109 height 729
click at [566, 252] on p "**********" at bounding box center [620, 375] width 109 height 729
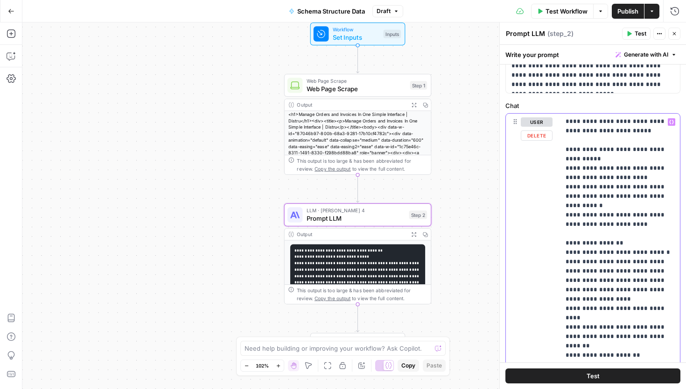
scroll to position [81, 0]
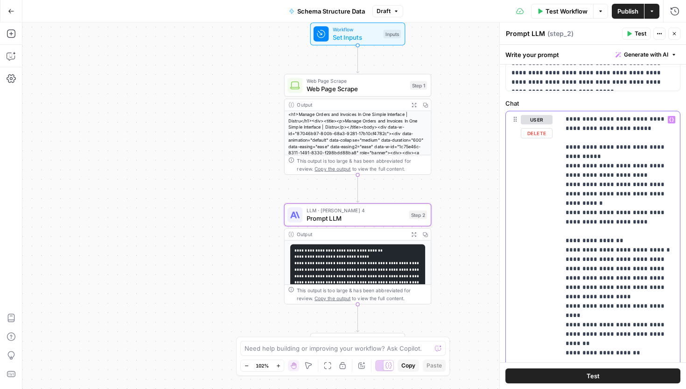
drag, startPoint x: 565, startPoint y: 203, endPoint x: 652, endPoint y: 298, distance: 128.9
click at [652, 298] on div "**********" at bounding box center [620, 301] width 120 height 381
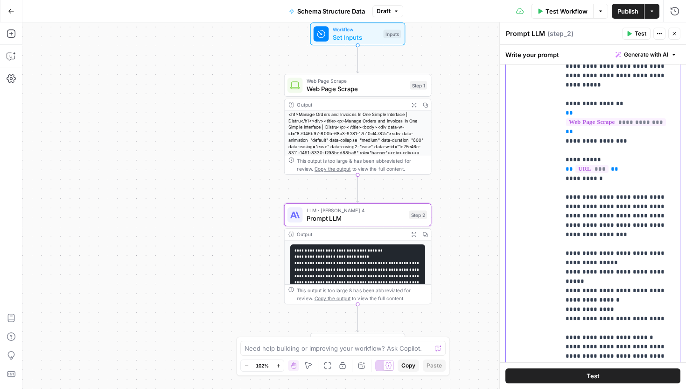
scroll to position [0, 0]
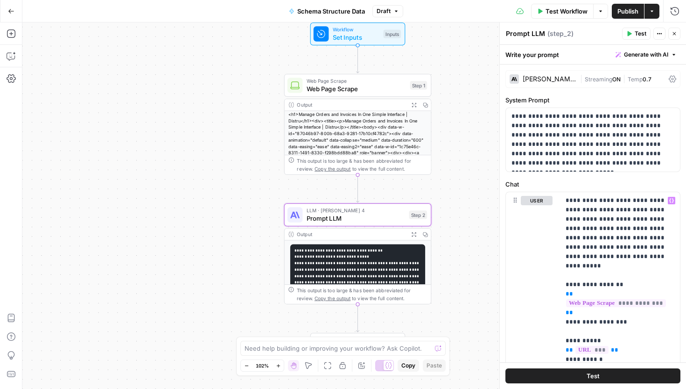
click at [567, 76] on div "[PERSON_NAME] 4" at bounding box center [550, 79] width 54 height 7
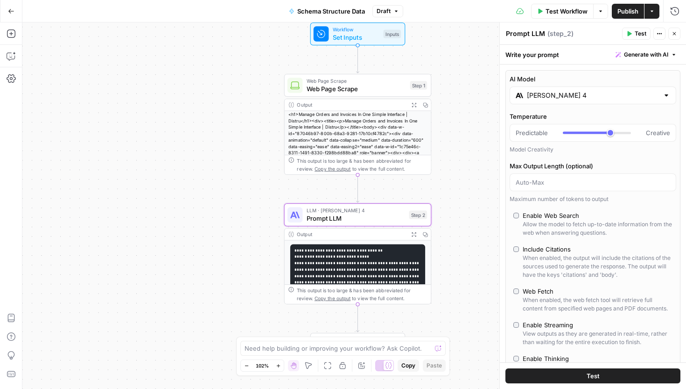
click at [578, 94] on input "[PERSON_NAME] 4" at bounding box center [593, 95] width 132 height 9
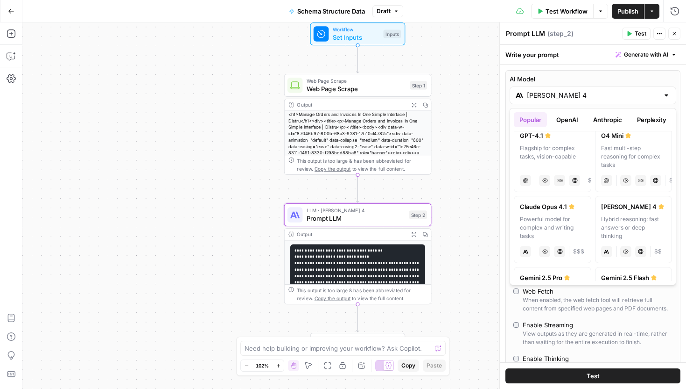
scroll to position [84, 0]
click at [551, 231] on div "Powerful model for complex and writing tasks" at bounding box center [552, 224] width 65 height 25
type input "Claude Opus 4.1"
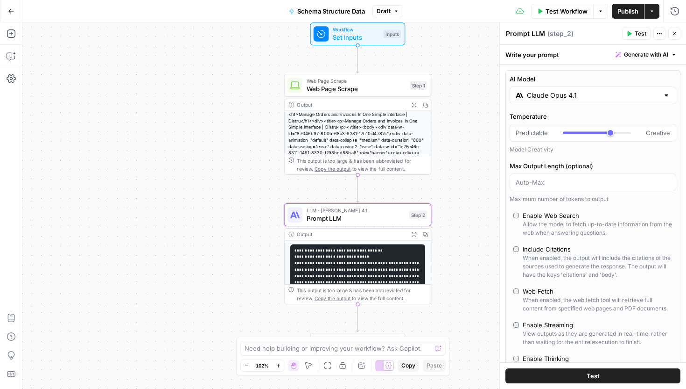
click at [600, 375] on button "Test" at bounding box center [593, 375] width 175 height 15
